Goal: Use online tool/utility: Utilize a website feature to perform a specific function

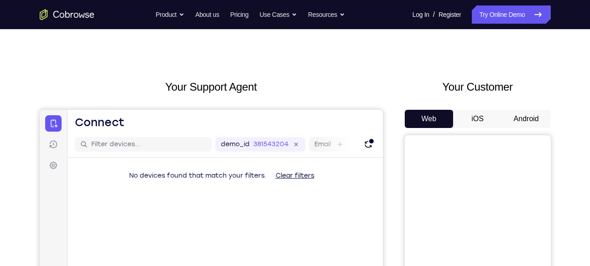
click at [500, 110] on button "iOS" at bounding box center [477, 119] width 49 height 18
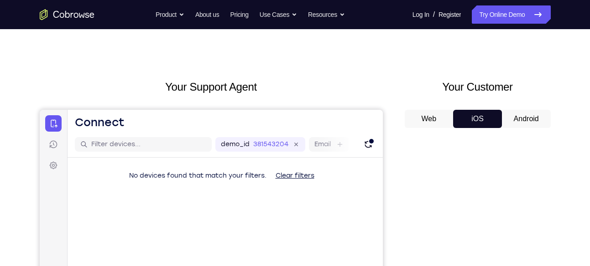
click at [508, 111] on button "Android" at bounding box center [526, 119] width 49 height 18
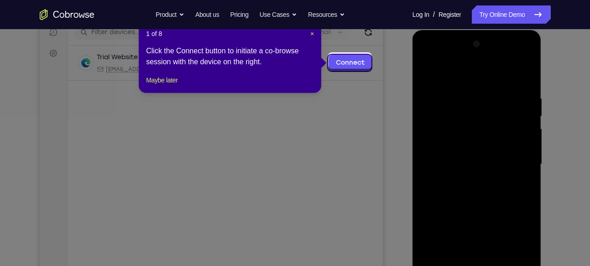
scroll to position [120, 0]
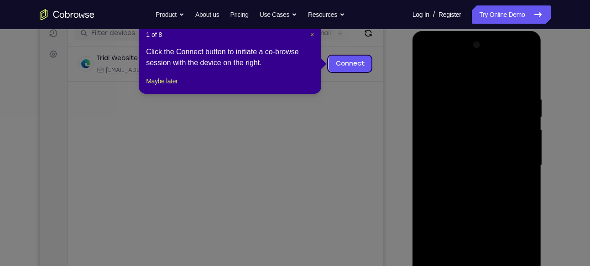
click at [311, 31] on span "×" at bounding box center [312, 34] width 4 height 7
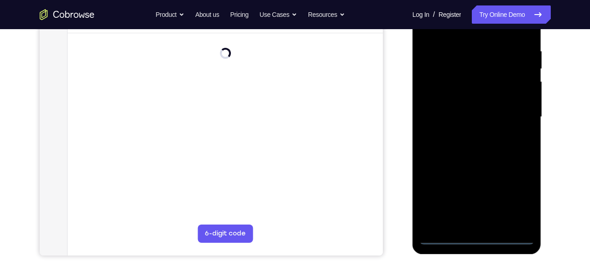
scroll to position [169, 0]
click at [478, 235] on div at bounding box center [476, 116] width 115 height 255
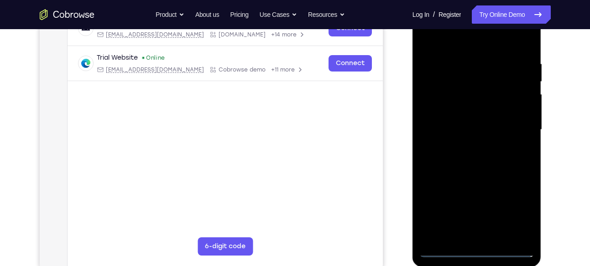
scroll to position [155, 0]
click at [522, 217] on div at bounding box center [476, 130] width 115 height 255
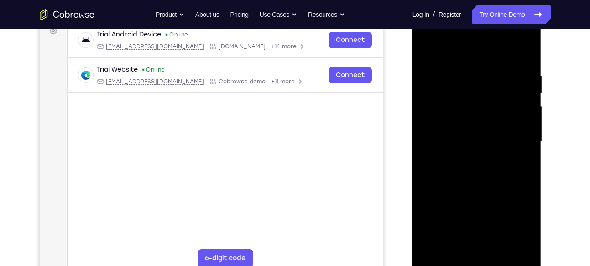
scroll to position [142, 0]
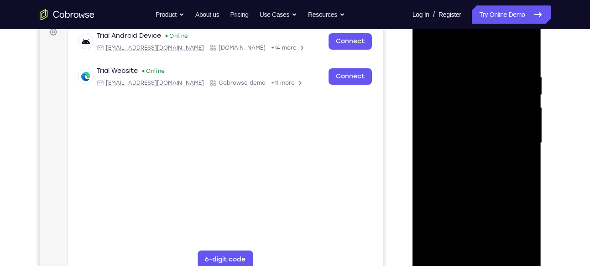
click at [427, 40] on div at bounding box center [476, 143] width 115 height 255
click at [432, 36] on div at bounding box center [476, 143] width 115 height 255
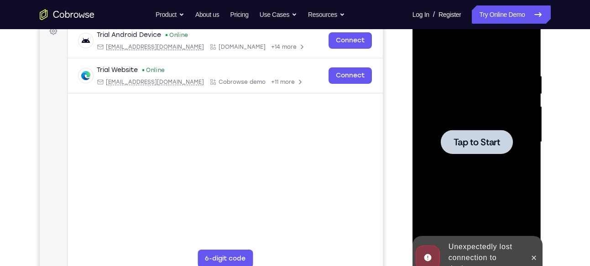
click at [448, 139] on div at bounding box center [477, 142] width 72 height 24
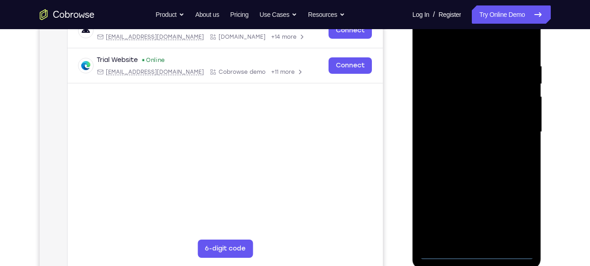
scroll to position [154, 0]
click at [475, 250] on div at bounding box center [476, 131] width 115 height 255
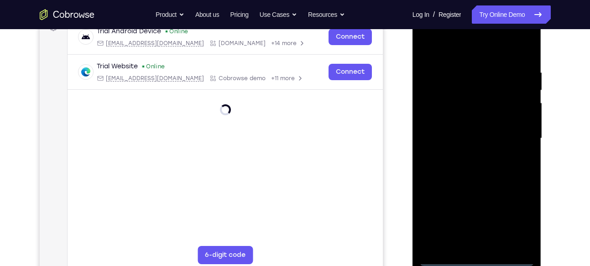
scroll to position [146, 0]
click at [476, 258] on div at bounding box center [476, 138] width 115 height 255
click at [523, 221] on div at bounding box center [476, 138] width 115 height 255
click at [517, 220] on div at bounding box center [476, 138] width 115 height 255
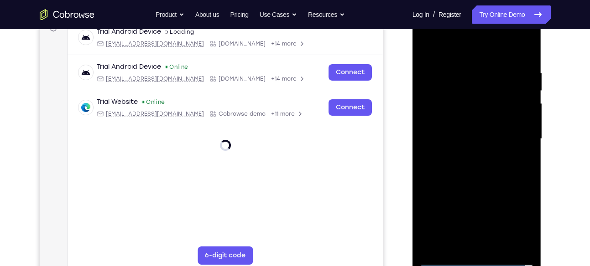
click at [519, 219] on div at bounding box center [476, 138] width 115 height 255
click at [430, 31] on div at bounding box center [476, 138] width 115 height 255
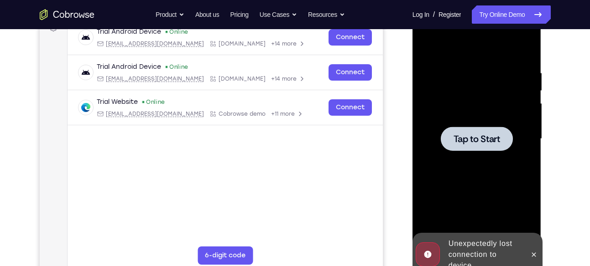
click at [465, 141] on span "Tap to Start" at bounding box center [476, 139] width 47 height 9
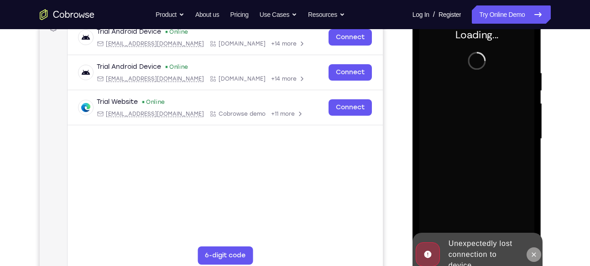
click at [529, 260] on button at bounding box center [533, 255] width 15 height 15
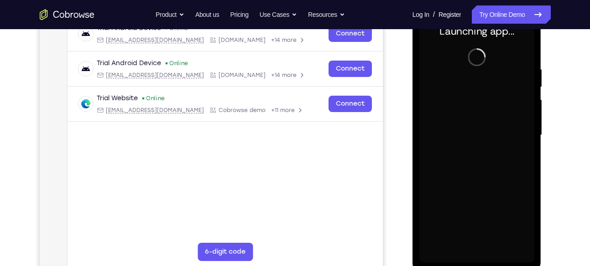
scroll to position [150, 0]
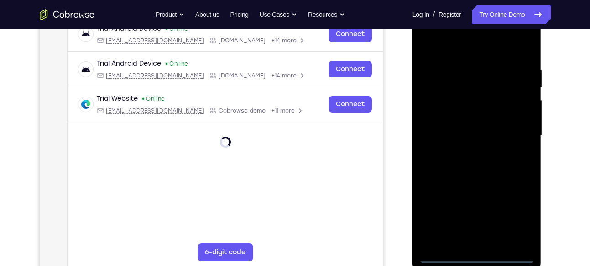
click at [475, 258] on div at bounding box center [476, 135] width 115 height 255
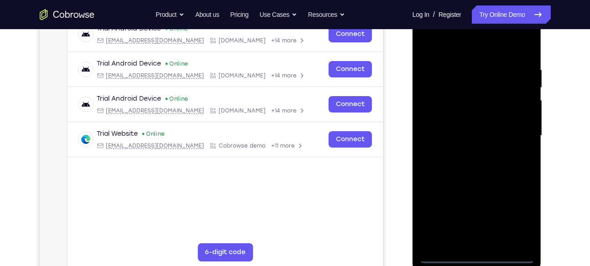
click at [512, 216] on div at bounding box center [476, 135] width 115 height 255
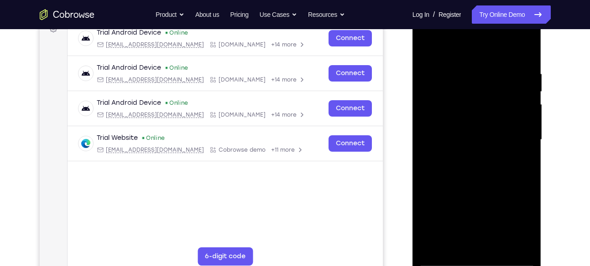
scroll to position [144, 0]
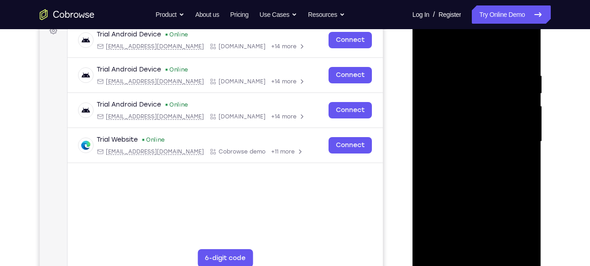
click at [442, 37] on div at bounding box center [476, 141] width 115 height 255
click at [511, 133] on div at bounding box center [476, 141] width 115 height 255
click at [469, 159] on div at bounding box center [476, 141] width 115 height 255
click at [469, 131] on div at bounding box center [476, 141] width 115 height 255
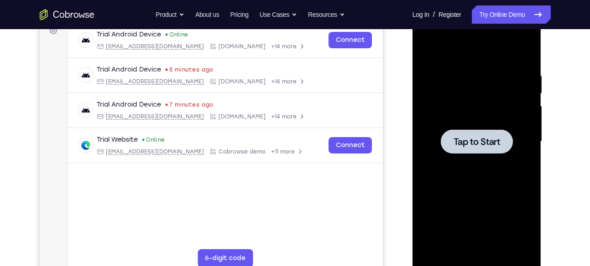
click at [476, 131] on div at bounding box center [477, 142] width 72 height 24
click at [457, 146] on span "Tap to Start" at bounding box center [476, 141] width 47 height 9
